Goal: Task Accomplishment & Management: Complete application form

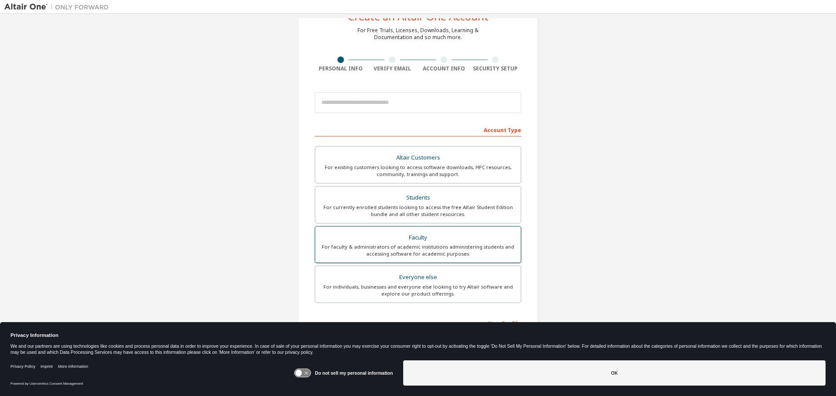
scroll to position [87, 0]
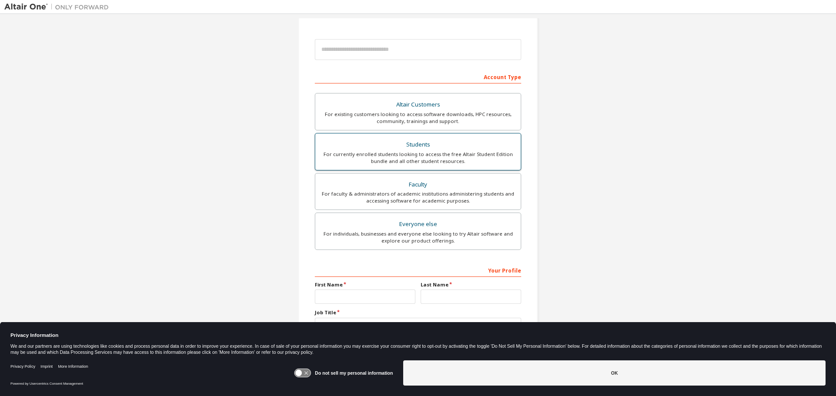
click at [420, 149] on div "Students" at bounding box center [417, 145] width 195 height 12
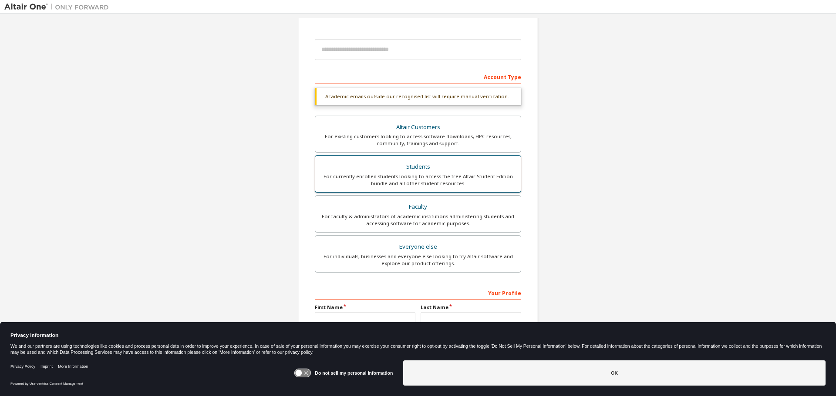
click at [445, 166] on div "Students" at bounding box center [417, 167] width 195 height 12
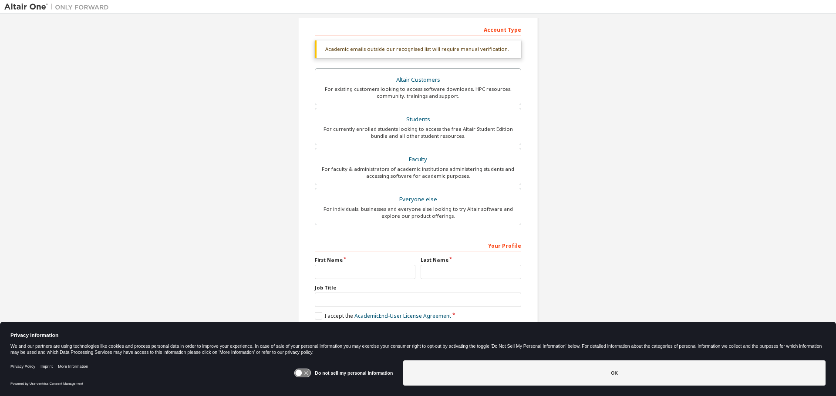
scroll to position [135, 0]
click at [342, 273] on input "text" at bounding box center [365, 272] width 101 height 14
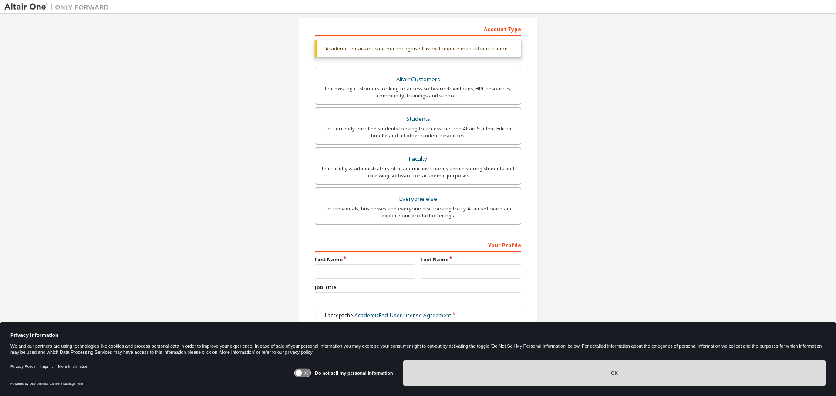
click at [514, 368] on button "OK" at bounding box center [614, 373] width 422 height 25
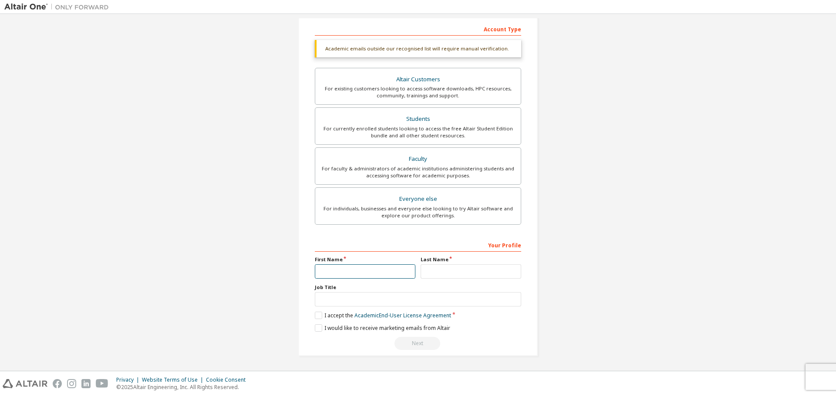
click at [373, 267] on input "text" at bounding box center [365, 272] width 101 height 14
type input "**"
type input "*"
type input "******"
type input "*****"
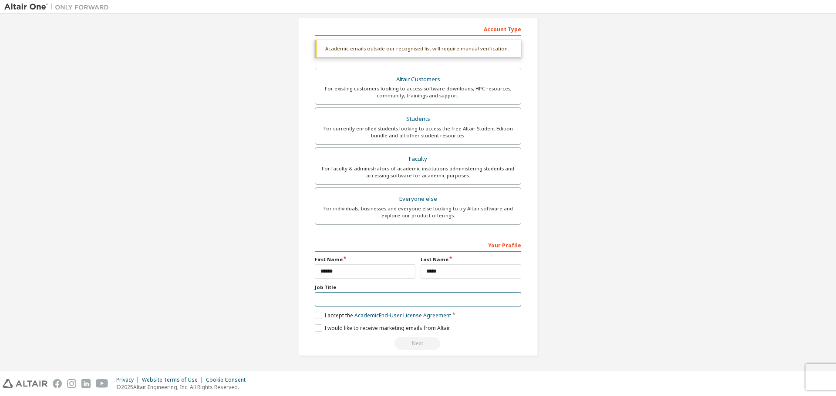
click at [363, 301] on input "text" at bounding box center [418, 299] width 206 height 14
type input "*******"
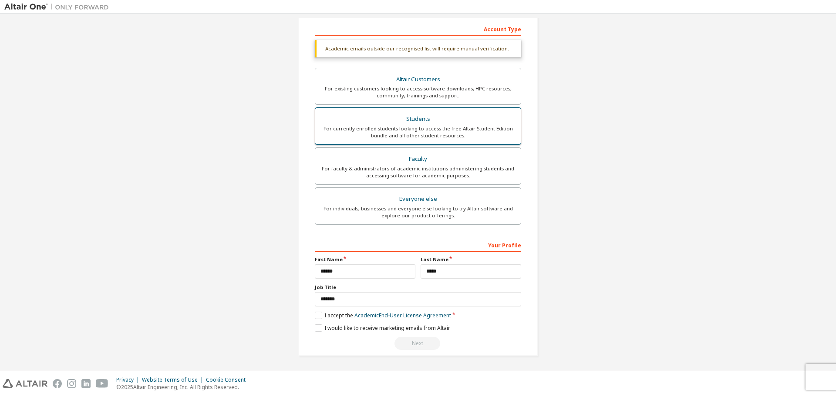
click at [485, 124] on div "Students" at bounding box center [417, 119] width 195 height 12
click at [319, 314] on label "I accept the Academic End-User License Agreement" at bounding box center [383, 315] width 136 height 7
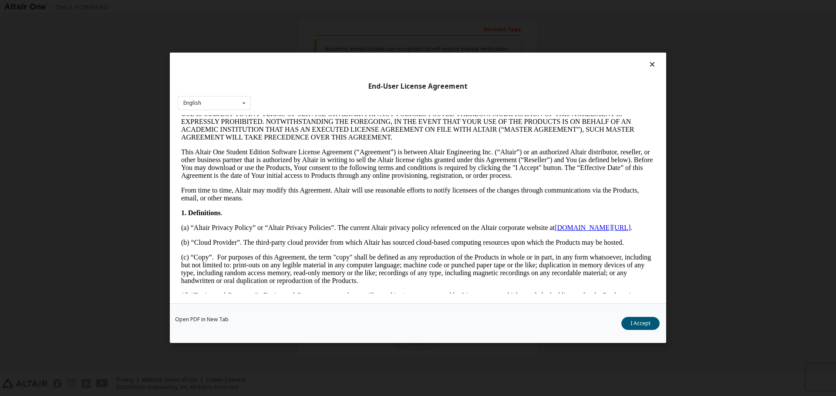
scroll to position [261, 0]
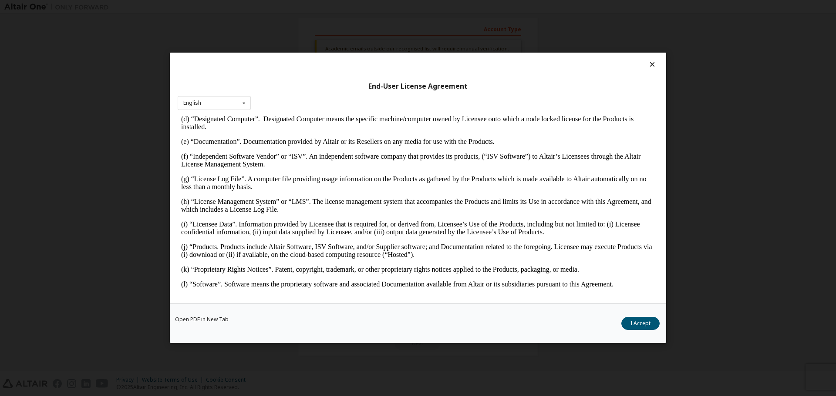
click at [626, 324] on button "I Accept" at bounding box center [640, 324] width 38 height 13
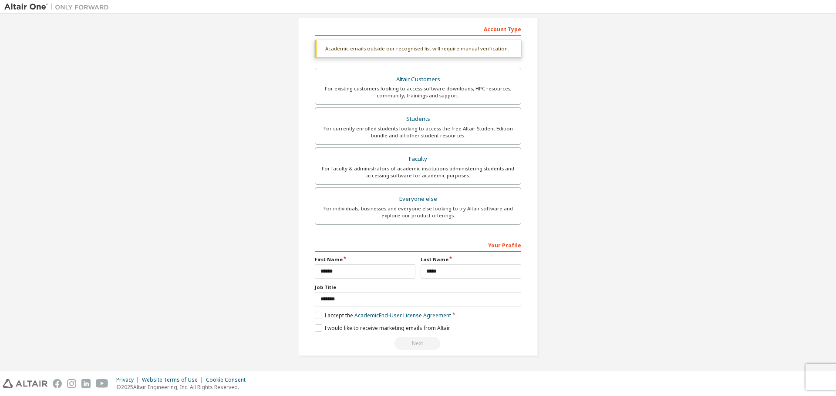
click at [422, 343] on div "Next" at bounding box center [418, 343] width 206 height 13
click at [406, 305] on input "*******" at bounding box center [418, 299] width 206 height 14
click at [331, 327] on label "I would like to receive marketing emails from Altair" at bounding box center [382, 328] width 135 height 7
click at [319, 328] on label "I would like to receive marketing emails from Altair" at bounding box center [382, 328] width 135 height 7
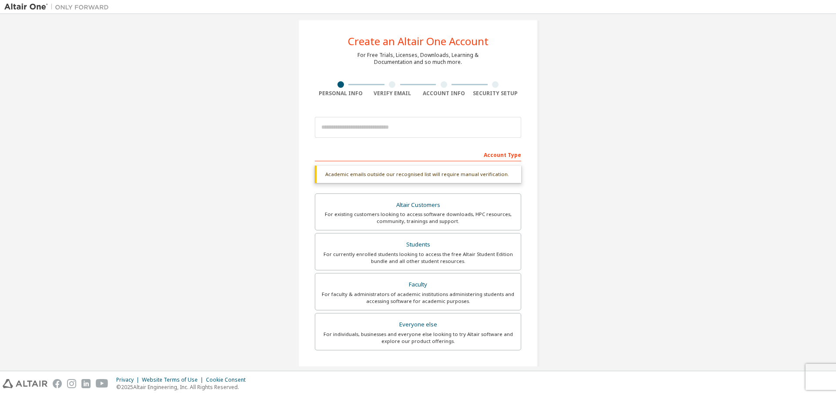
scroll to position [4, 0]
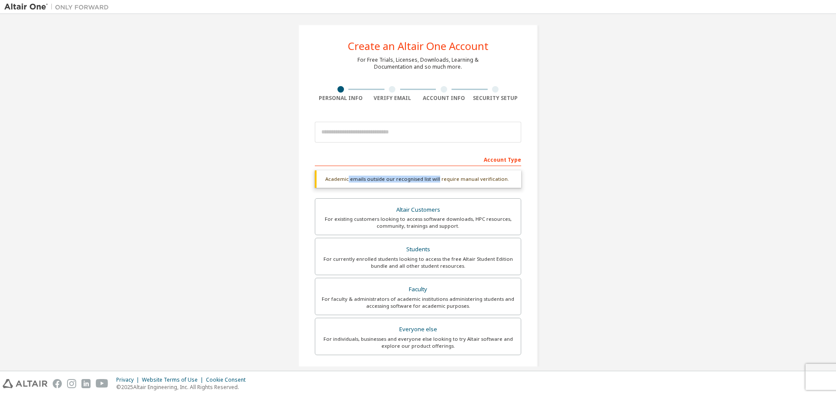
drag, startPoint x: 346, startPoint y: 179, endPoint x: 434, endPoint y: 179, distance: 88.3
click at [434, 179] on div "Academic emails outside our recognised list will require manual verification." at bounding box center [418, 179] width 206 height 17
click at [436, 267] on div "For currently enrolled students looking to access the free Altair Student Editi…" at bounding box center [417, 263] width 195 height 14
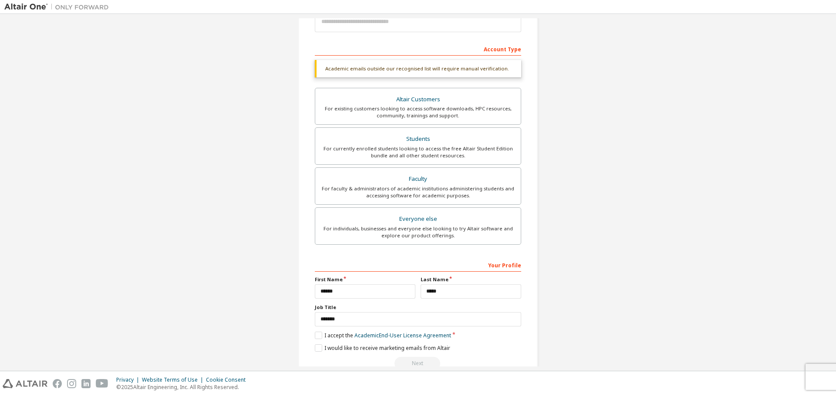
scroll to position [135, 0]
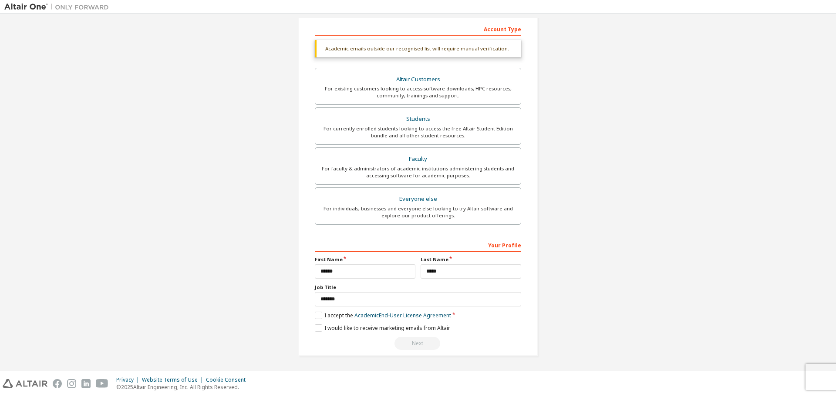
click at [641, 242] on div "Create an Altair One Account For Free Trials, Licenses, Downloads, Learning & D…" at bounding box center [417, 125] width 827 height 484
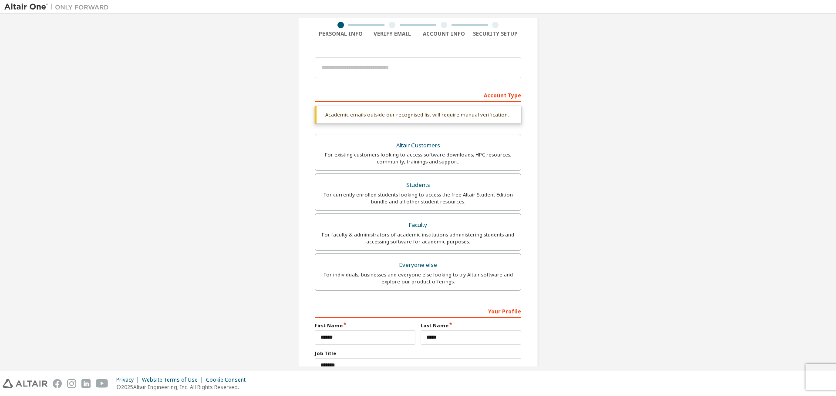
scroll to position [0, 0]
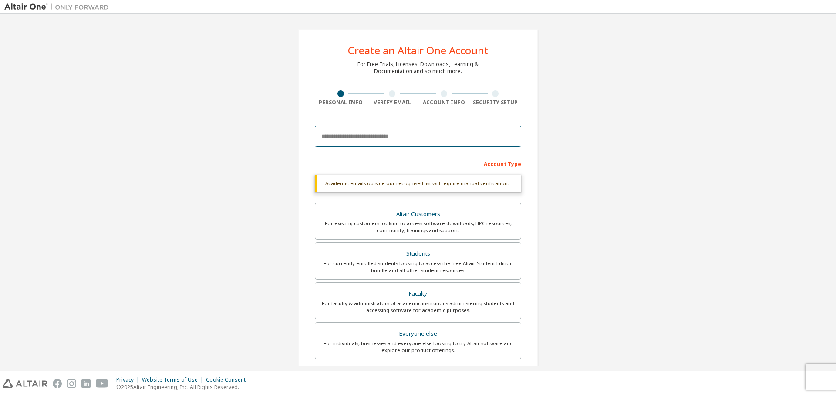
click at [444, 136] on input "email" at bounding box center [418, 136] width 206 height 21
type input "**********"
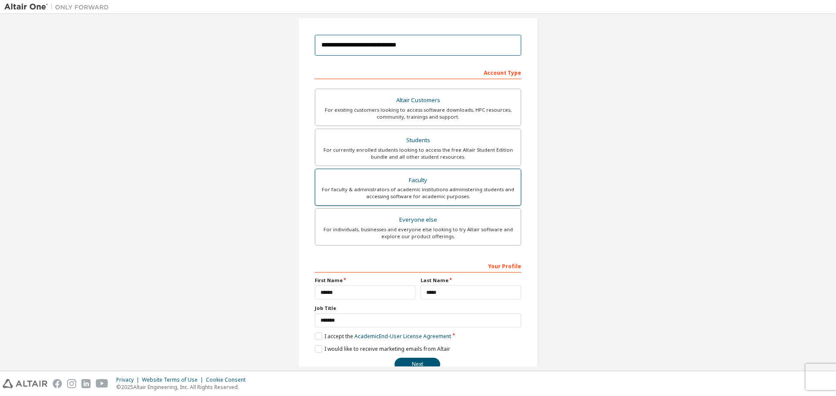
scroll to position [112, 0]
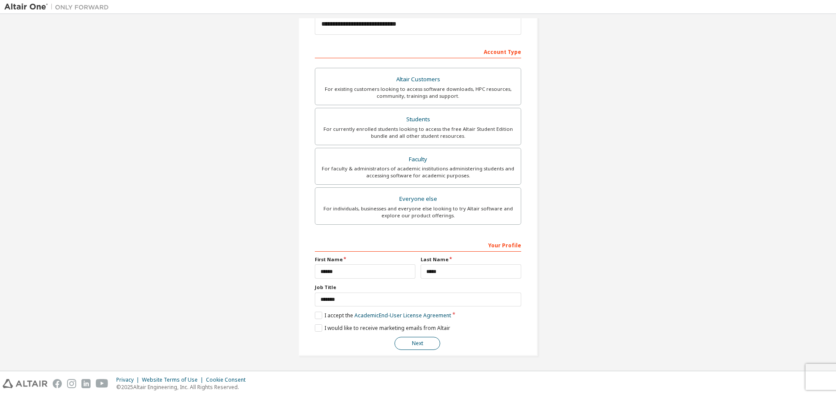
click at [410, 349] on button "Next" at bounding box center [417, 343] width 46 height 13
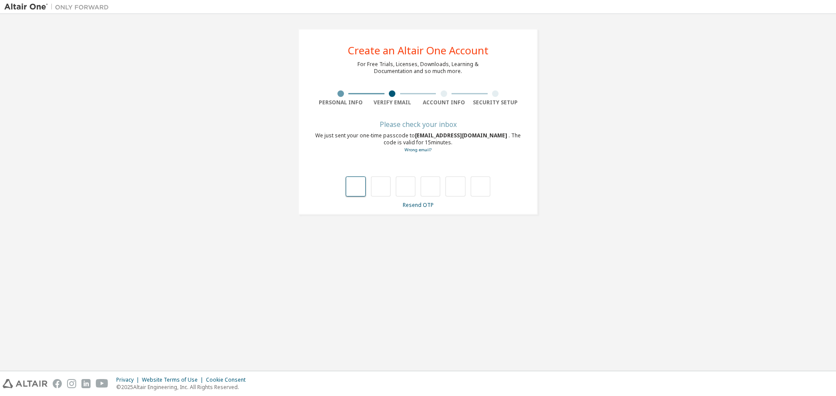
type input "*"
click at [353, 181] on input "*" at bounding box center [356, 187] width 20 height 20
click at [354, 183] on input "*" at bounding box center [356, 187] width 20 height 20
click at [357, 185] on input "*" at bounding box center [356, 187] width 20 height 20
type input "*"
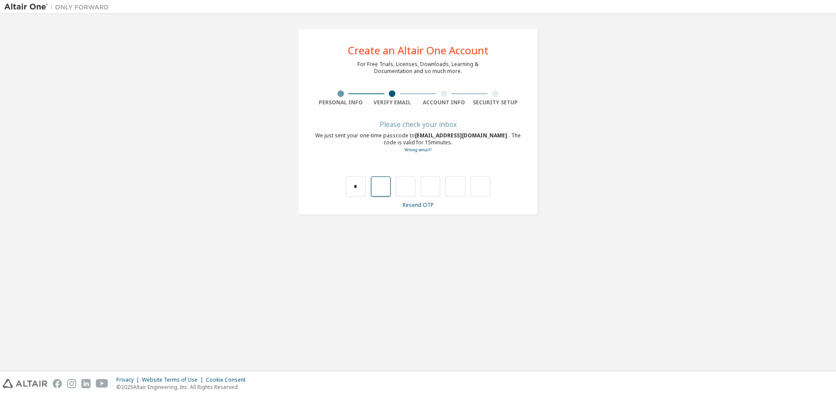
type input "*"
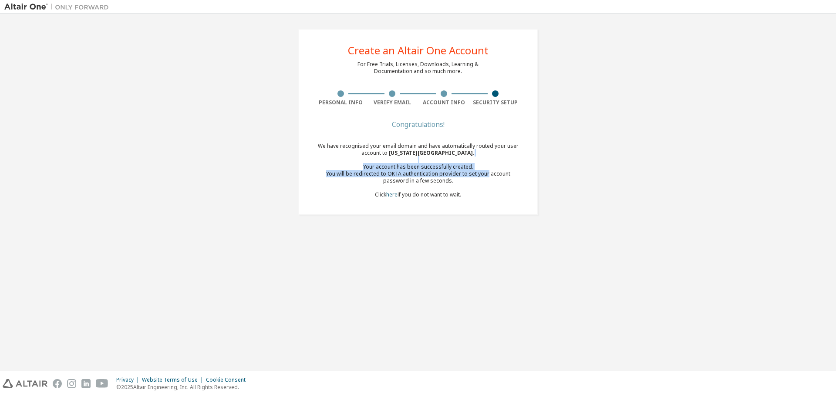
drag, startPoint x: 391, startPoint y: 163, endPoint x: 478, endPoint y: 184, distance: 89.5
click at [475, 173] on div "We have recognised your email domain and have automatically routed your user ac…" at bounding box center [418, 171] width 206 height 56
click at [478, 188] on div "We have recognised your email domain and have automatically routed your user ac…" at bounding box center [418, 171] width 206 height 56
click at [474, 191] on div "We have recognised your email domain and have automatically routed your user ac…" at bounding box center [418, 171] width 206 height 56
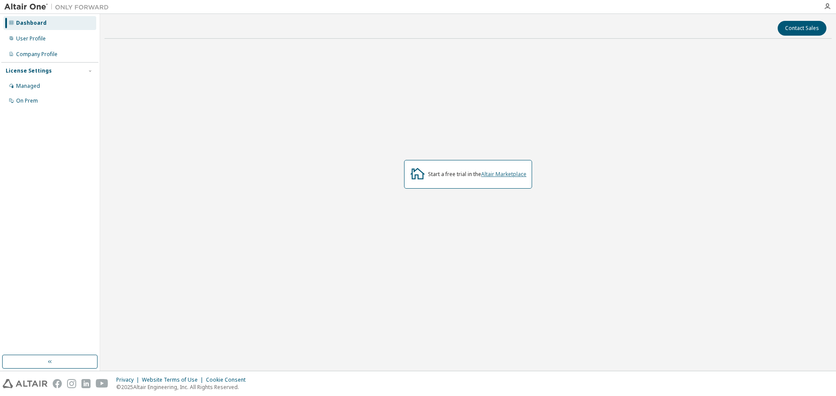
click at [503, 175] on link "Altair Marketplace" at bounding box center [503, 174] width 45 height 7
